Goal: Information Seeking & Learning: Learn about a topic

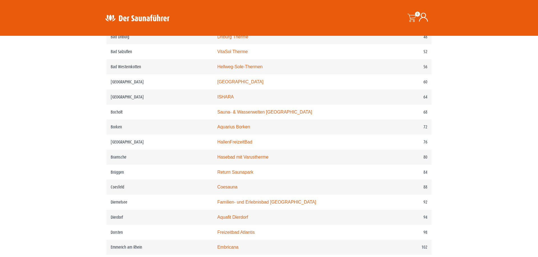
scroll to position [383, 0]
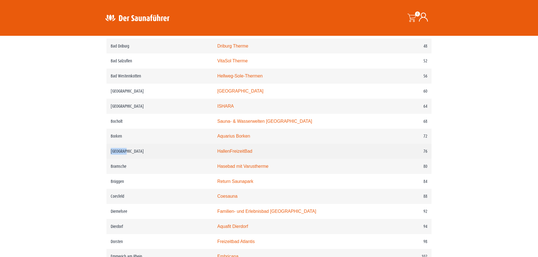
drag, startPoint x: 134, startPoint y: 164, endPoint x: 108, endPoint y: 164, distance: 26.1
click at [108, 159] on td "Bornheim" at bounding box center [159, 151] width 106 height 15
click at [235, 154] on link "HallenFreizeitBad" at bounding box center [234, 151] width 35 height 5
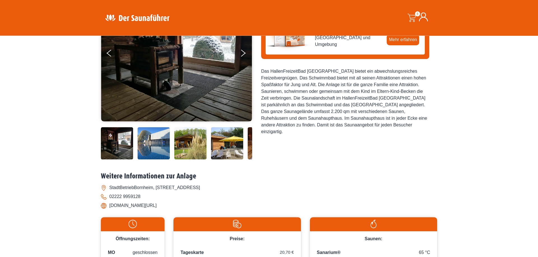
scroll to position [59, 0]
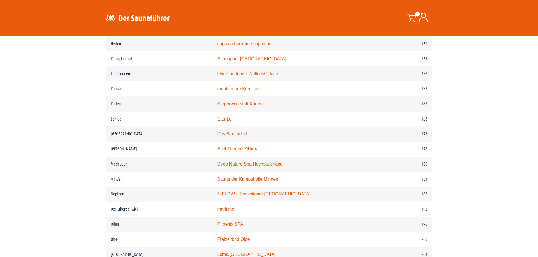
scroll to position [803, 0]
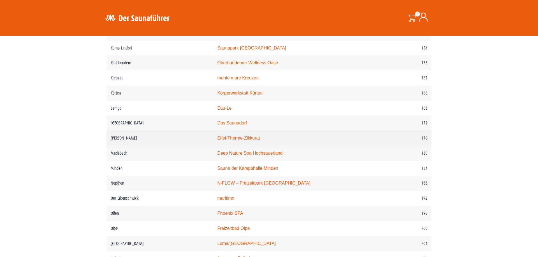
click at [242, 141] on link "Eifel-Therme-Zikkurat" at bounding box center [238, 138] width 43 height 5
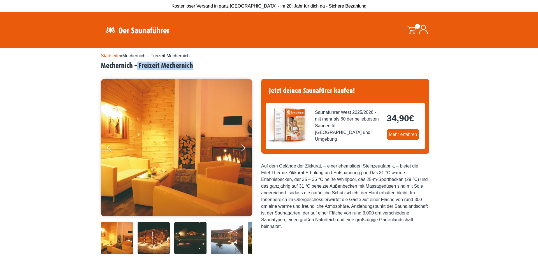
drag, startPoint x: 203, startPoint y: 64, endPoint x: 137, endPoint y: 66, distance: 65.6
click at [137, 66] on h2 "Mechernich – Freizeit Mechernich" at bounding box center [269, 66] width 336 height 9
